Goal: Task Accomplishment & Management: Complete application form

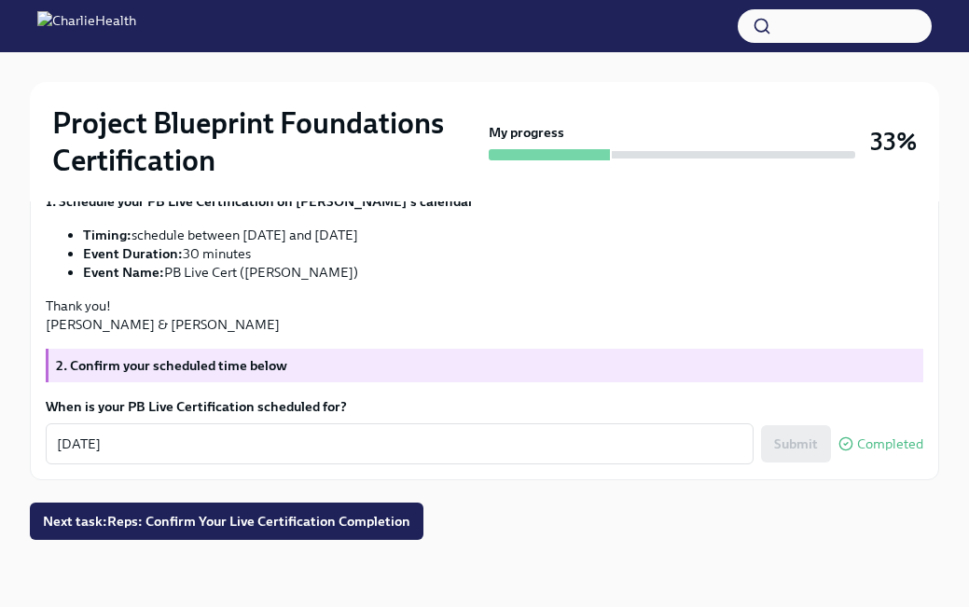
scroll to position [614, 0]
click at [300, 522] on span "Next task : Reps: Confirm Your Live Certification Completion" at bounding box center [226, 521] width 367 height 19
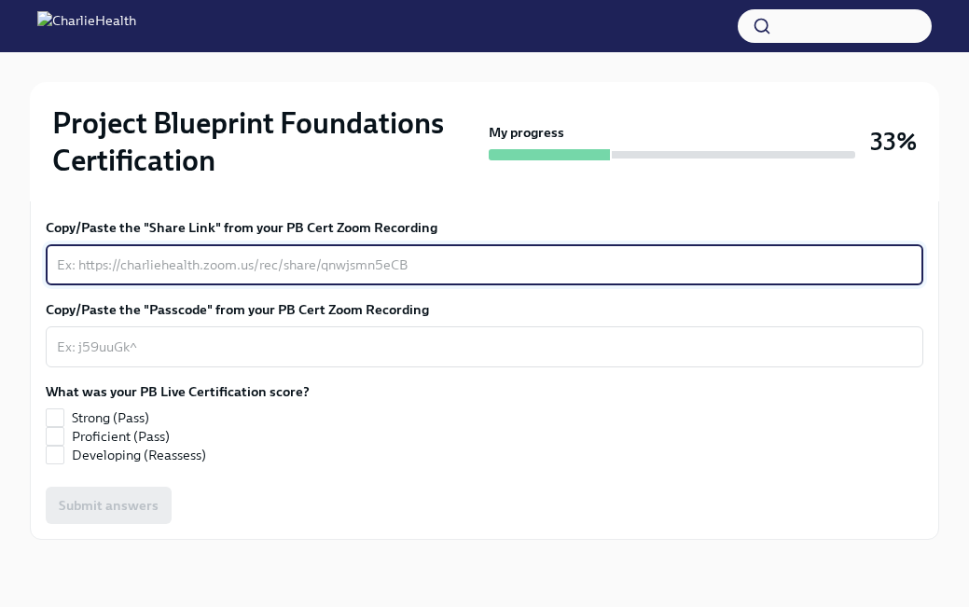
click at [242, 276] on textarea "Copy/Paste the "Share Link" from your PB Cert Zoom Recording" at bounding box center [484, 265] width 855 height 22
type textarea "N/A"
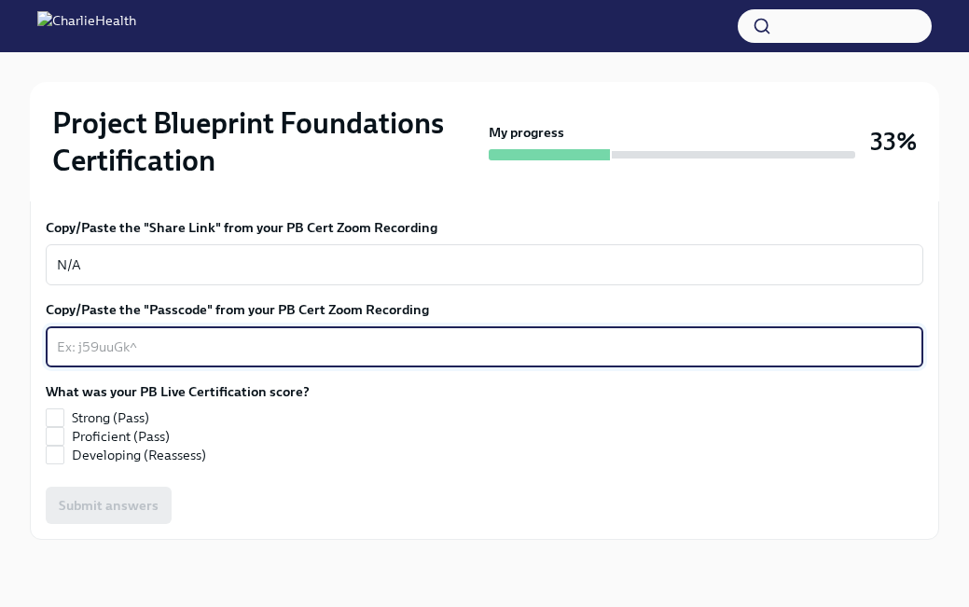
click at [227, 358] on textarea "Copy/Paste the "Passcode" from your PB Cert Zoom Recording" at bounding box center [484, 347] width 855 height 22
type textarea "N/A"
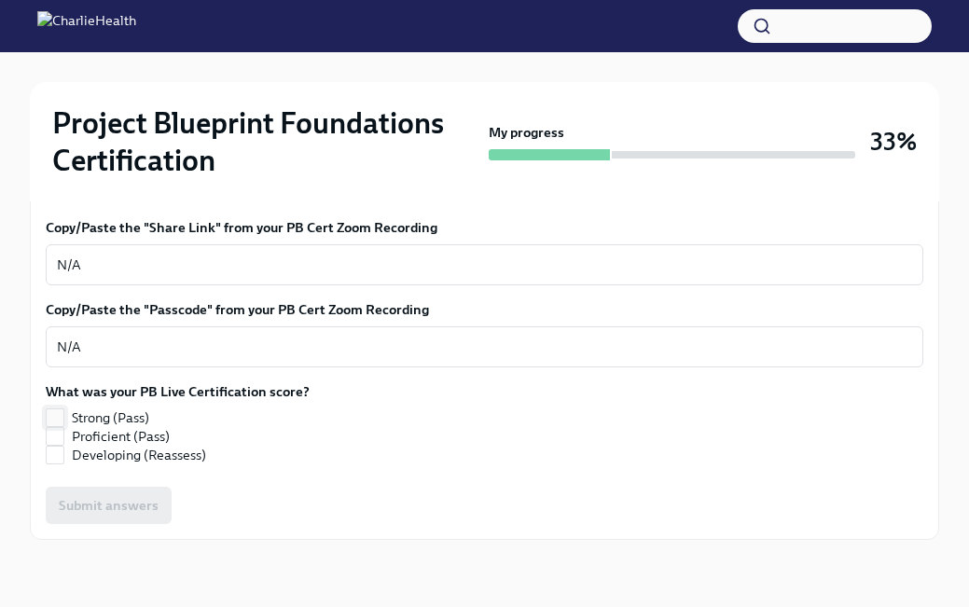
click at [55, 426] on input "Strong (Pass)" at bounding box center [55, 417] width 17 height 17
checkbox input "true"
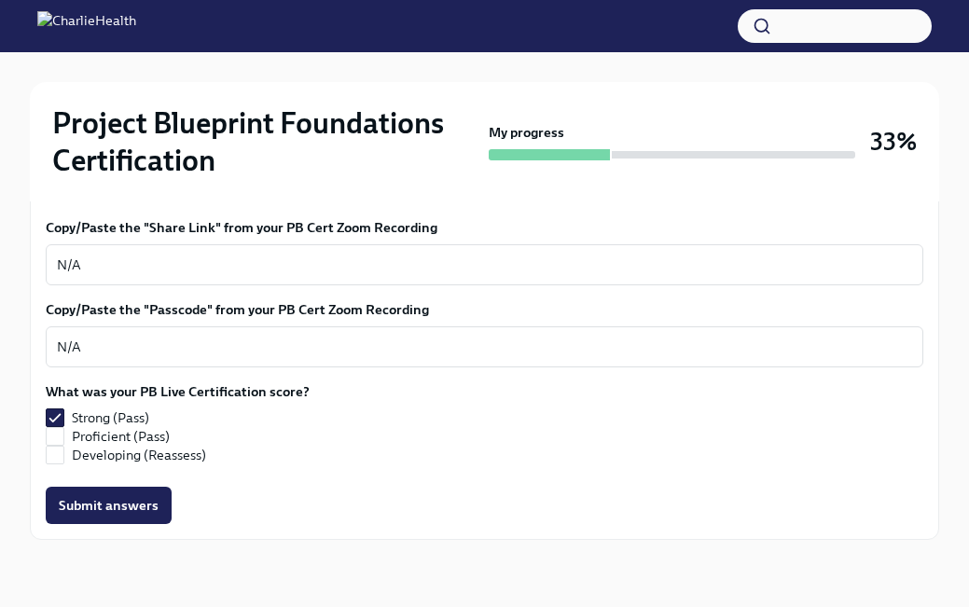
scroll to position [693, 0]
click at [151, 511] on span "Submit answers" at bounding box center [109, 505] width 100 height 19
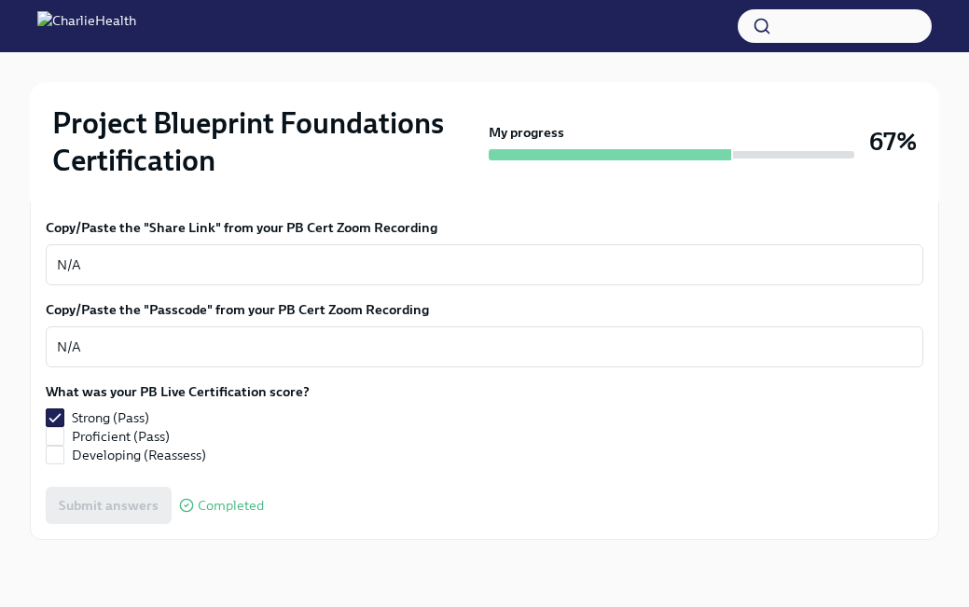
click at [139, 502] on div "Submit answers Completed" at bounding box center [484, 505] width 877 height 37
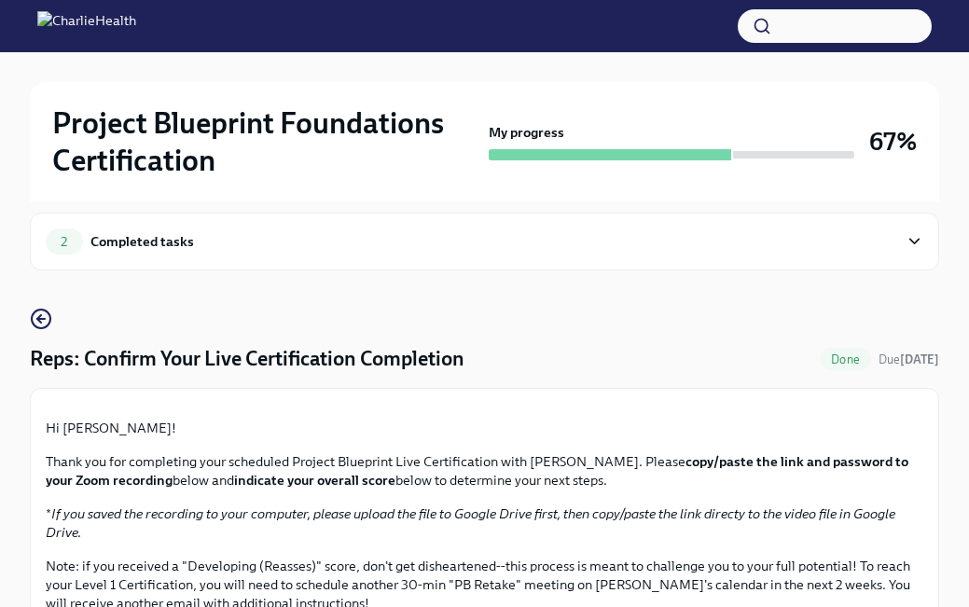
scroll to position [0, 0]
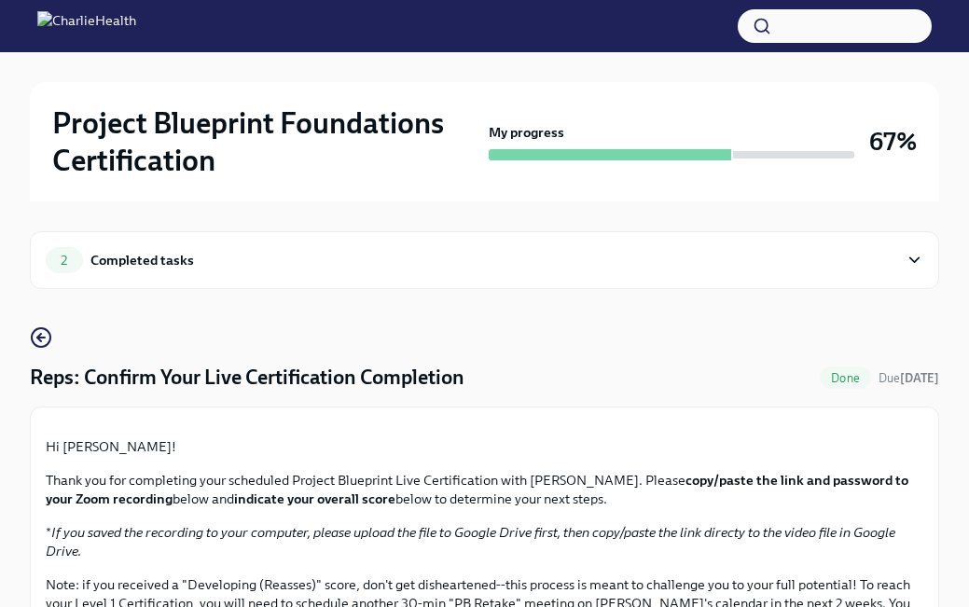
click at [497, 266] on div "2 Completed tasks" at bounding box center [472, 260] width 852 height 26
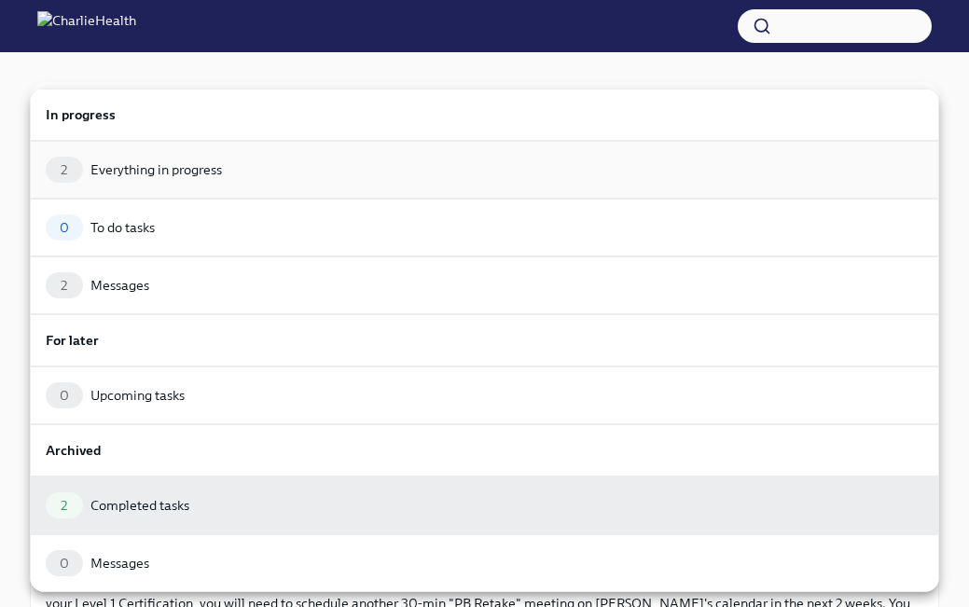
click at [163, 169] on div "Everything in progress" at bounding box center [155, 169] width 131 height 19
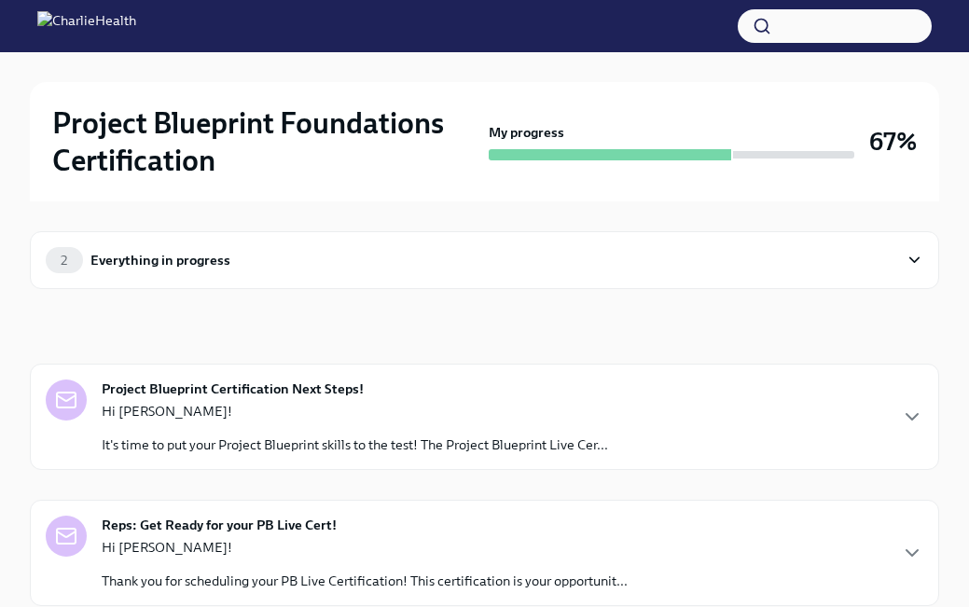
click at [306, 254] on div "2 Everything in progress" at bounding box center [472, 260] width 852 height 26
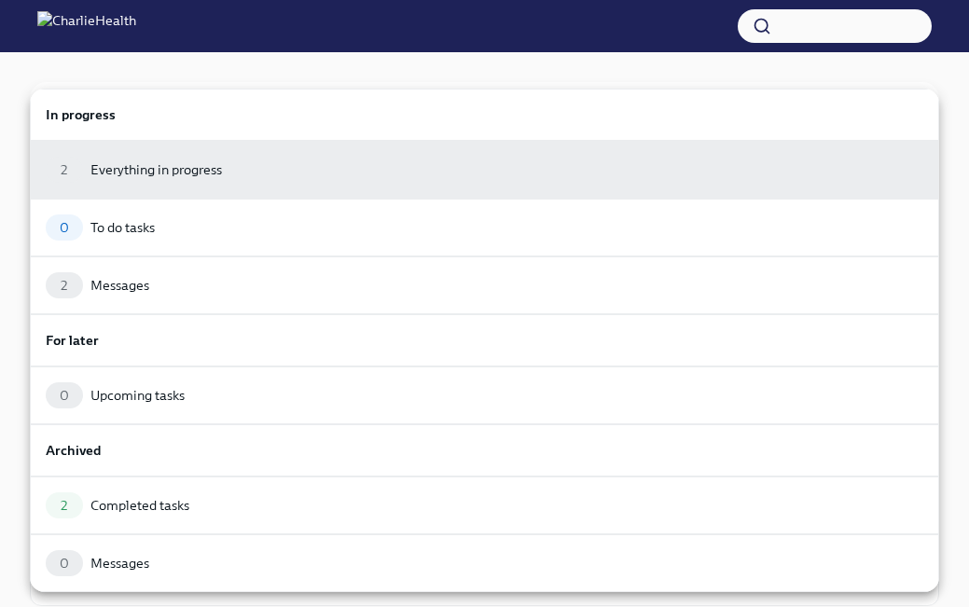
click at [619, 76] on div at bounding box center [484, 303] width 969 height 607
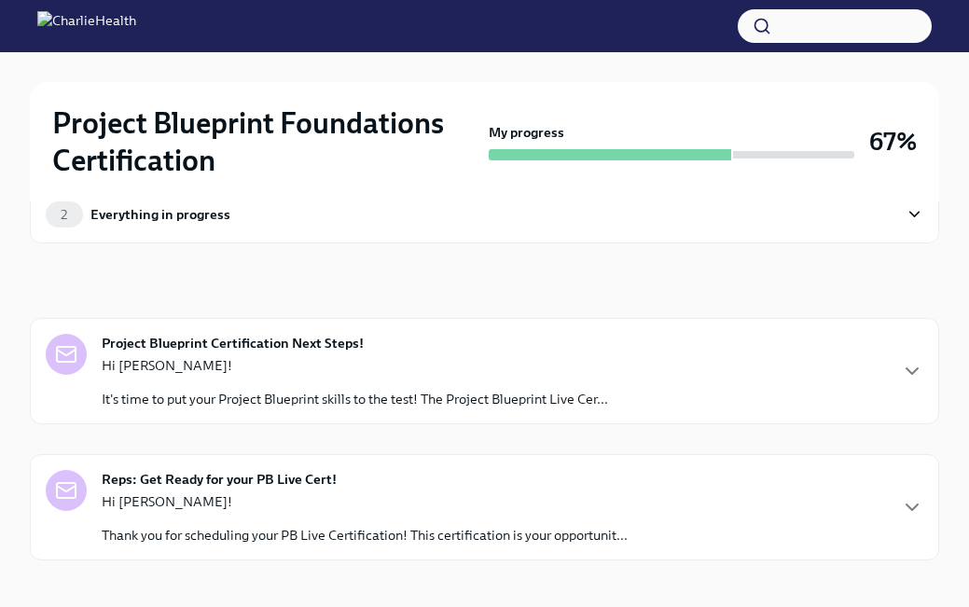
scroll to position [66, 0]
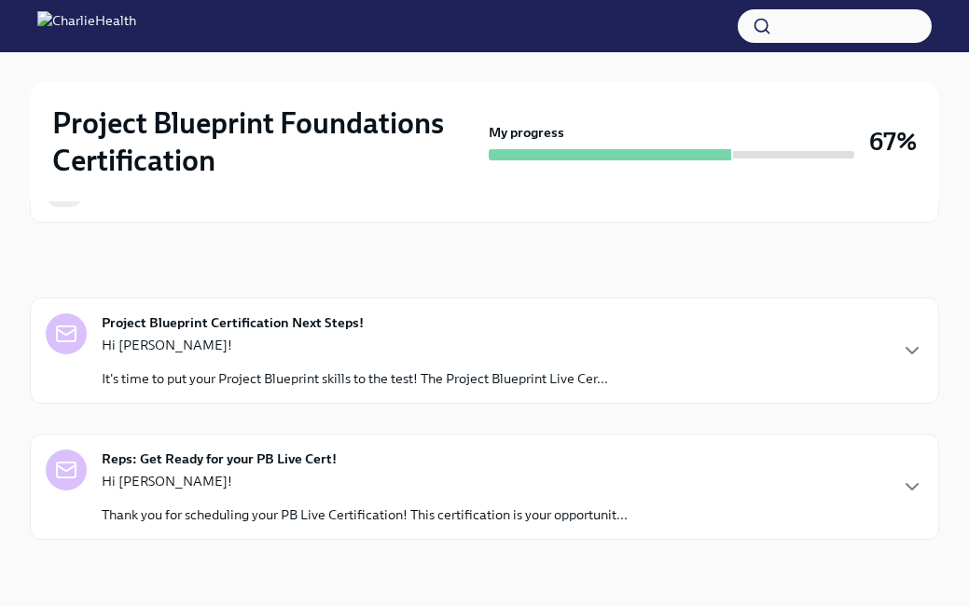
click at [654, 330] on div "Project Blueprint Certification Next Steps! Hi [PERSON_NAME]! It's time to put …" at bounding box center [484, 350] width 877 height 75
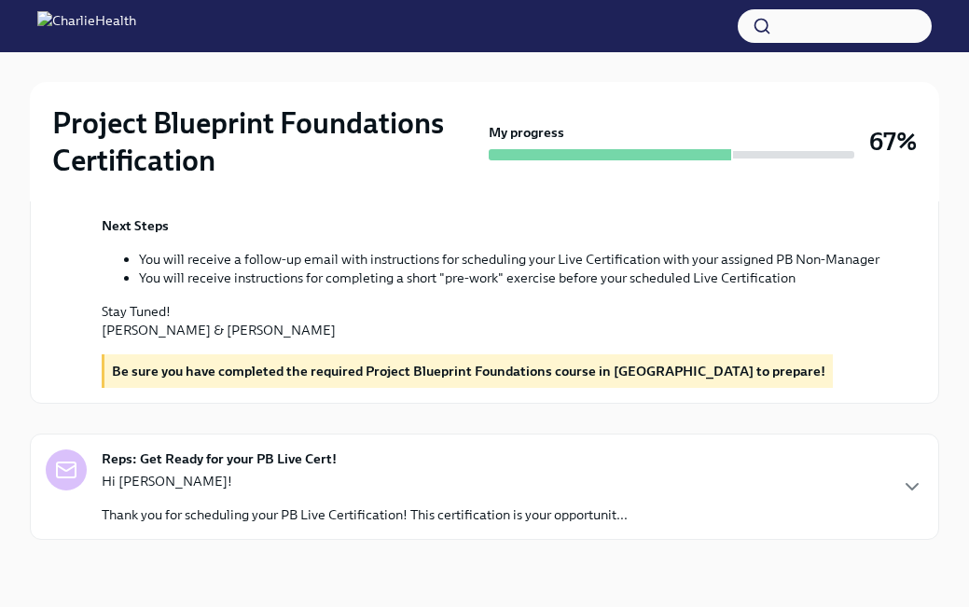
scroll to position [764, 0]
click at [602, 495] on div "Hi [PERSON_NAME]! Thank you for scheduling your PB Live Certification! This cer…" at bounding box center [365, 498] width 526 height 52
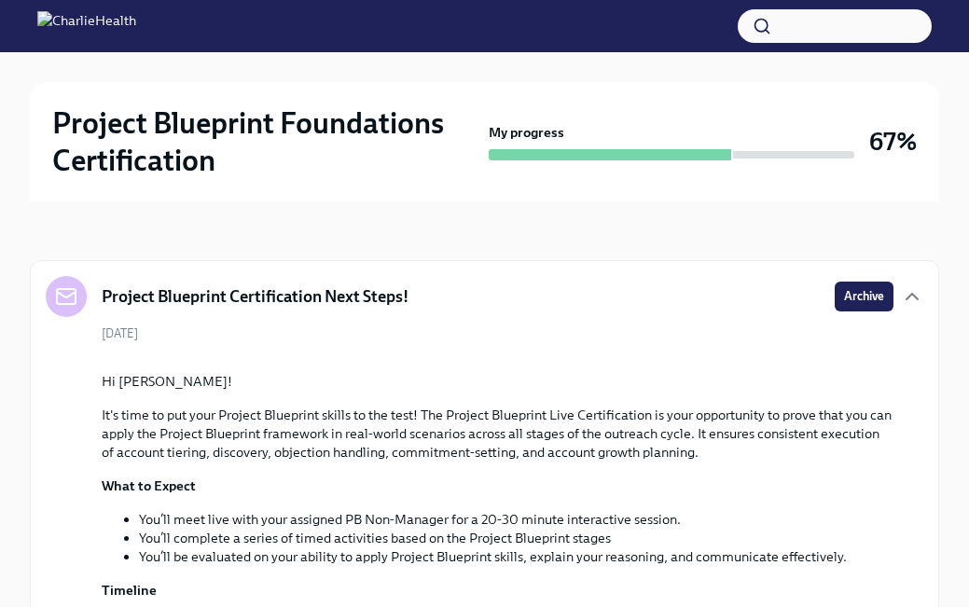
scroll to position [0, 0]
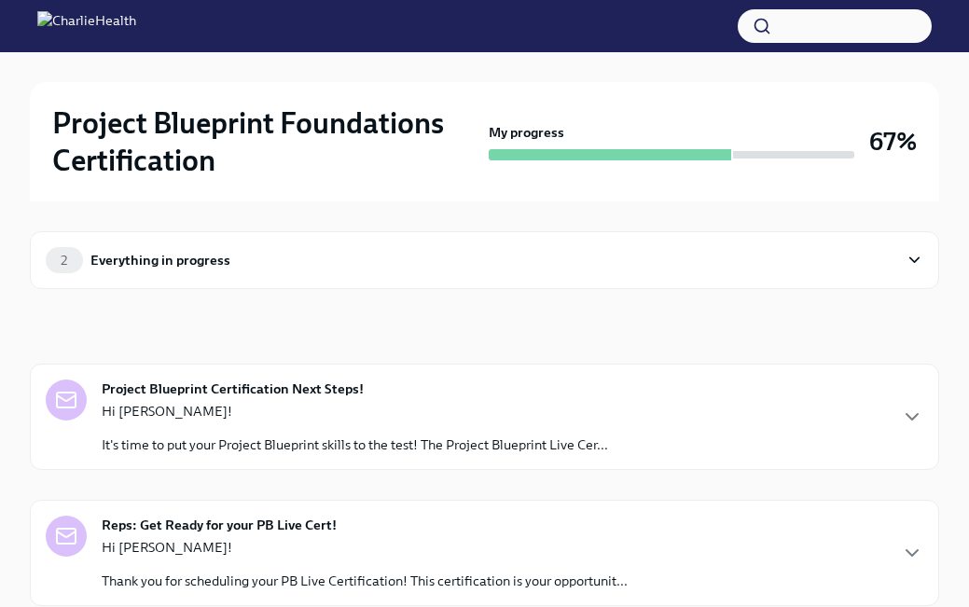
click at [754, 154] on div at bounding box center [793, 154] width 121 height 7
